Goal: Find specific page/section: Find specific page/section

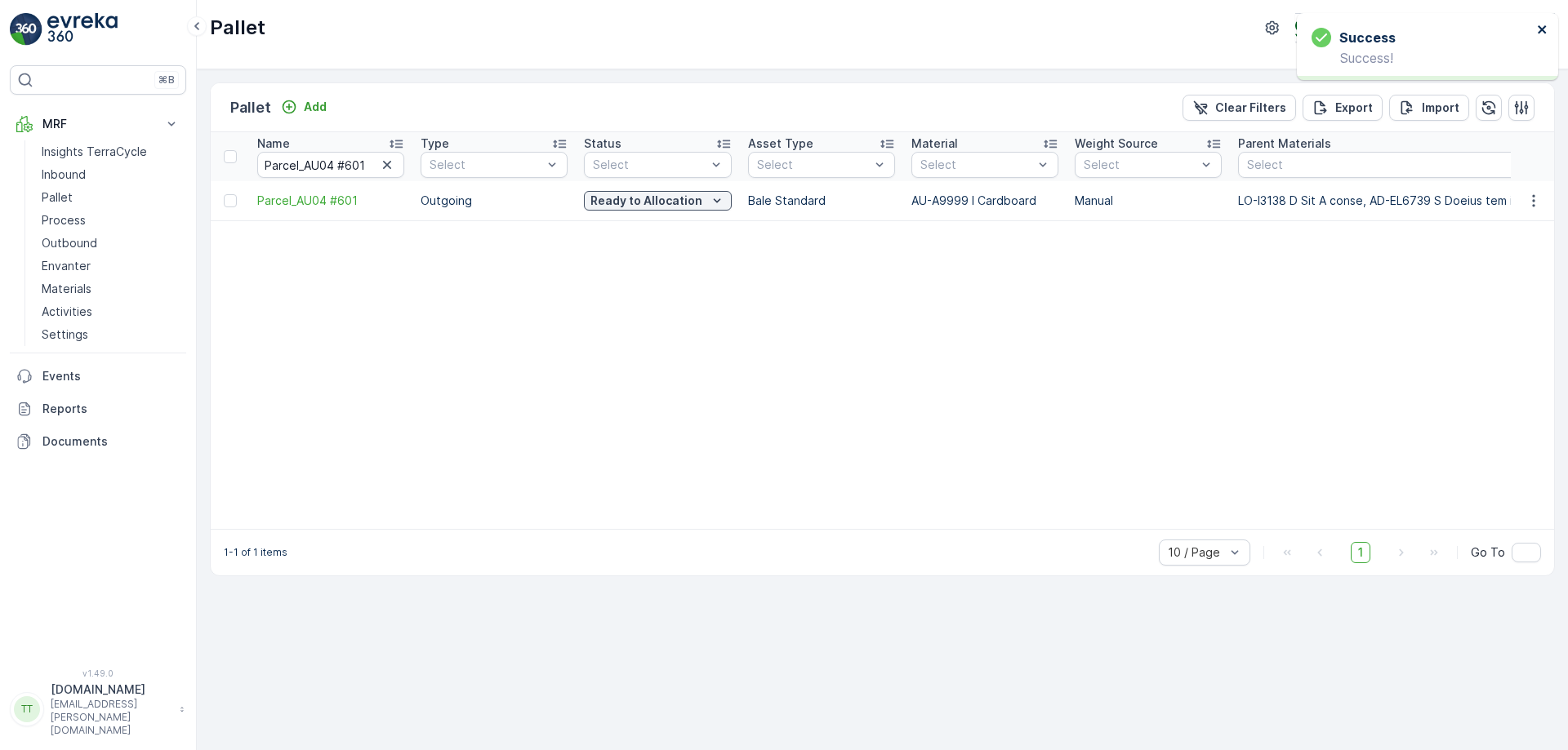
click at [1544, 31] on icon "close" at bounding box center [1542, 29] width 9 height 9
click at [81, 239] on p "Outbound" at bounding box center [69, 243] width 56 height 16
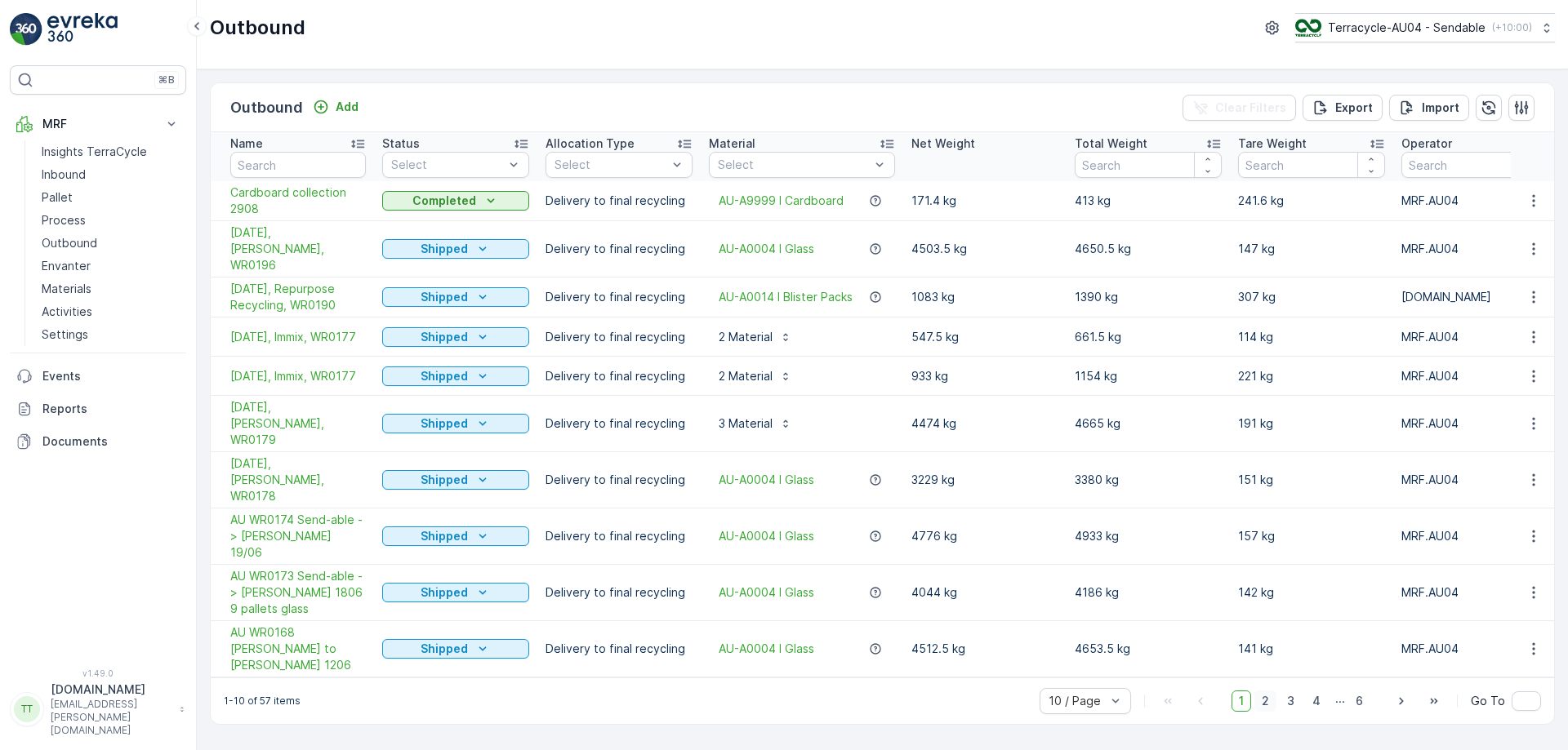
click at [1264, 690] on span "2" at bounding box center [1265, 701] width 22 height 21
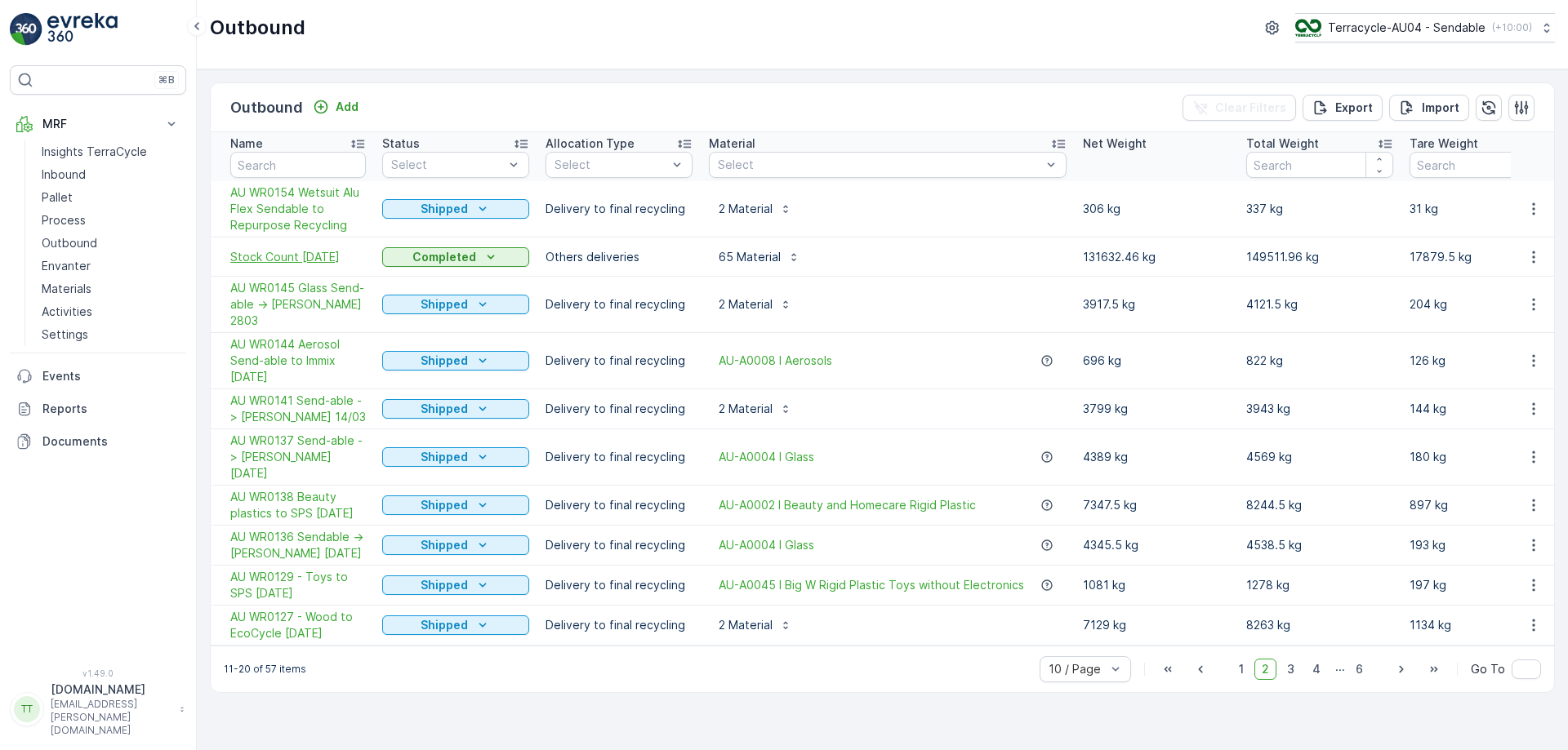
drag, startPoint x: 221, startPoint y: 254, endPoint x: 361, endPoint y: 254, distance: 140.0
click at [361, 254] on td "Stock Count [DATE]" at bounding box center [292, 256] width 163 height 39
copy span "Stock Count [DATE]"
click at [312, 255] on span "Stock Count [DATE]" at bounding box center [298, 256] width 135 height 16
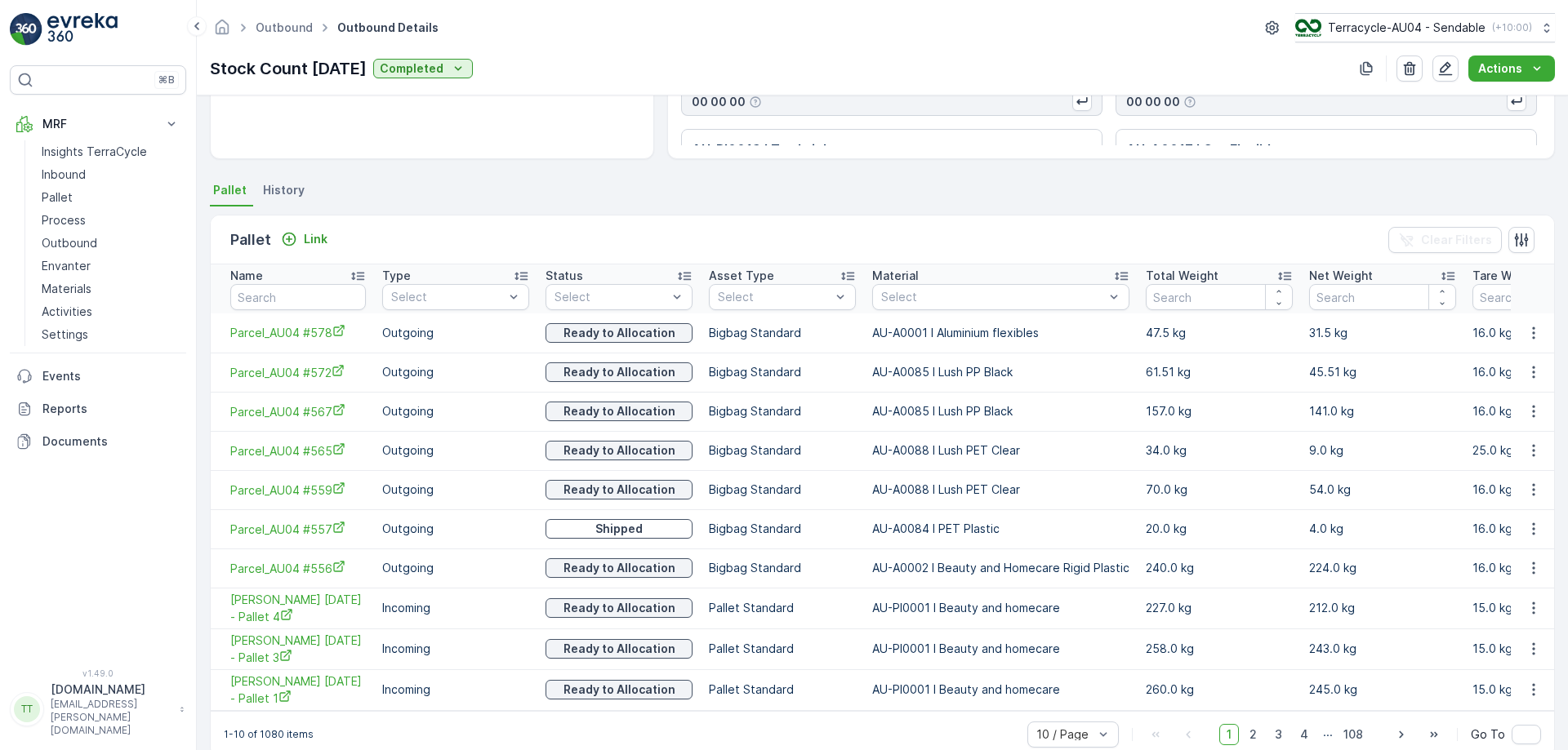
scroll to position [313, 0]
